Goal: Find specific page/section: Find specific page/section

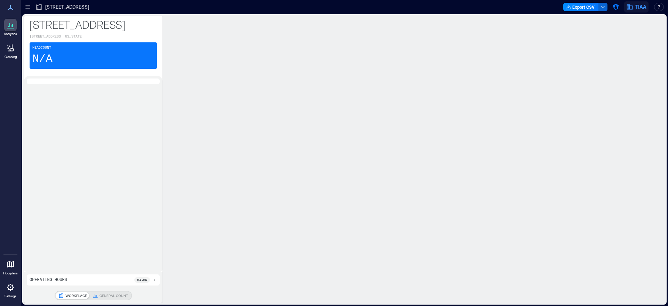
click at [633, 8] on icon "button" at bounding box center [629, 6] width 7 height 7
click at [626, 6] on icon "button" at bounding box center [629, 6] width 7 height 7
click at [615, 6] on icon "button" at bounding box center [615, 6] width 7 height 7
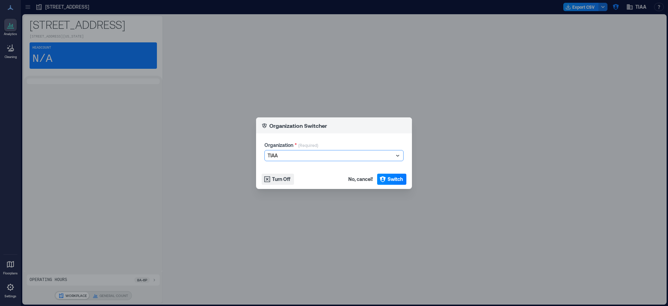
click at [333, 158] on div at bounding box center [331, 156] width 126 height 8
type input "*****"
click at [327, 169] on div "Fidelity" at bounding box center [334, 168] width 136 height 11
click at [395, 181] on span "Switch" at bounding box center [395, 179] width 15 height 7
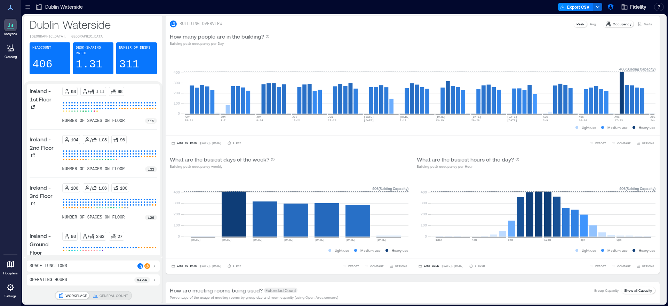
click at [28, 9] on icon at bounding box center [27, 6] width 7 height 7
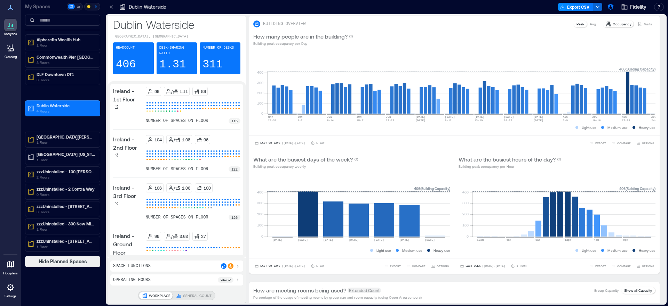
click at [12, 263] on icon at bounding box center [10, 265] width 8 height 8
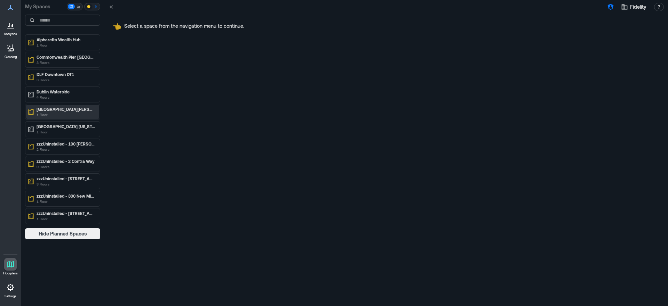
click at [66, 113] on p "1 Floor" at bounding box center [66, 115] width 58 height 6
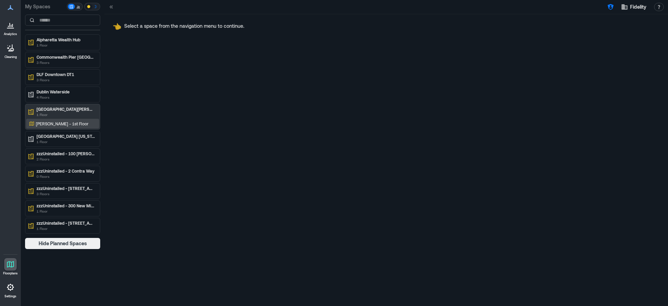
click at [63, 122] on p "Bernardo - 1st Floor" at bounding box center [62, 124] width 53 height 6
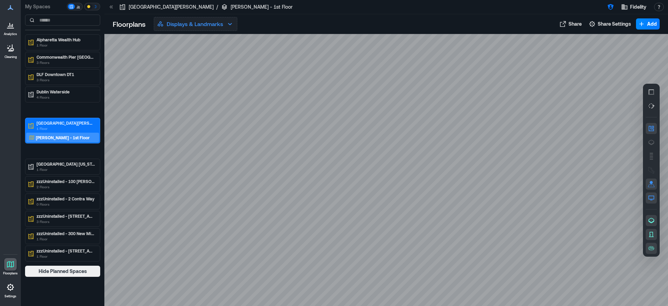
click at [192, 25] on p "Displays & Landmarks" at bounding box center [195, 24] width 56 height 8
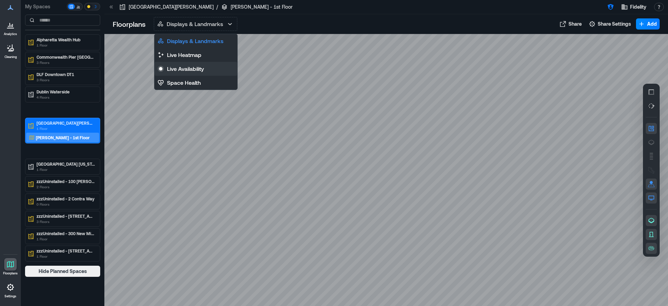
click at [180, 66] on p "Live Availability" at bounding box center [185, 69] width 37 height 8
